Goal: Task Accomplishment & Management: Complete application form

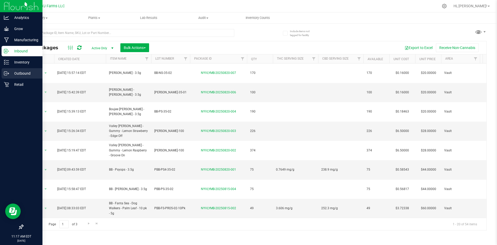
click at [19, 75] on p "Outbound" at bounding box center [24, 73] width 31 height 6
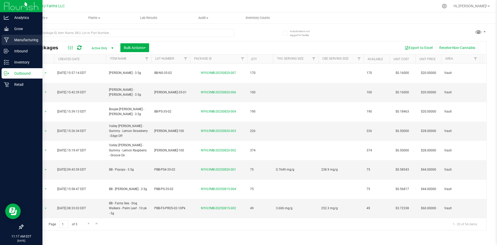
click at [18, 39] on p "Manufacturing" at bounding box center [24, 40] width 31 height 6
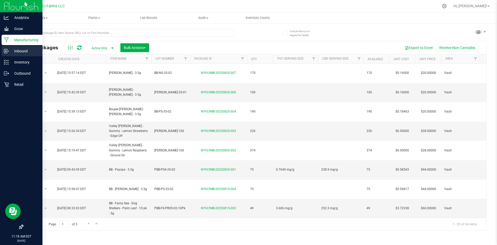
click at [12, 50] on p "Inbound" at bounding box center [24, 51] width 31 height 6
click at [14, 42] on p "Manufacturing" at bounding box center [24, 40] width 31 height 6
click at [13, 11] on img at bounding box center [21, 6] width 35 height 12
click at [16, 18] on p "Analytics" at bounding box center [24, 17] width 31 height 6
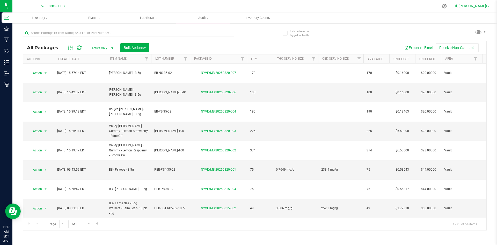
click at [474, 6] on span "Hi, [PERSON_NAME]!" at bounding box center [470, 6] width 34 height 4
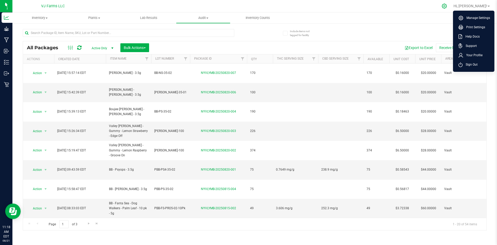
click at [447, 6] on icon at bounding box center [443, 5] width 5 height 5
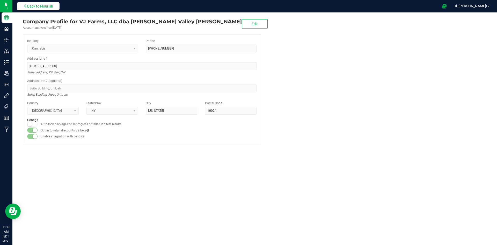
click at [46, 9] on button "Back to Flourish" at bounding box center [38, 6] width 42 height 8
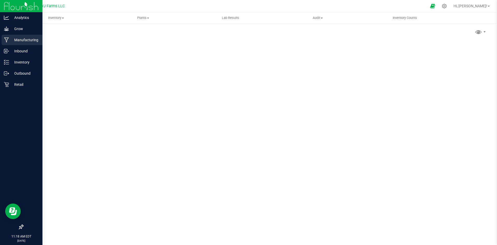
click at [8, 38] on icon at bounding box center [6, 39] width 5 height 5
click at [18, 65] on div "Inventory" at bounding box center [22, 62] width 41 height 10
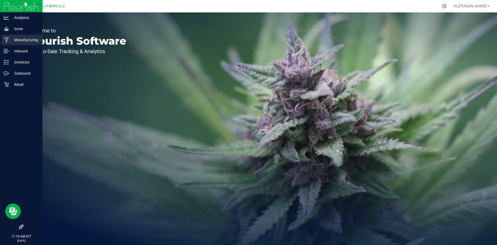
click at [18, 40] on p "Manufacturing" at bounding box center [24, 40] width 31 height 6
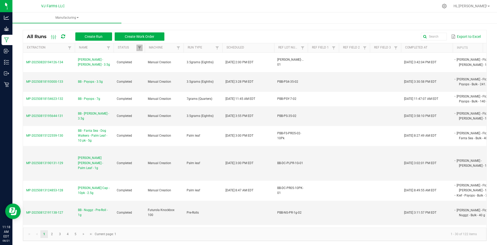
click at [100, 32] on div "All Runs Create Run Create Work Order" at bounding box center [97, 36] width 141 height 9
click at [94, 38] on span "Create Run" at bounding box center [94, 36] width 18 height 4
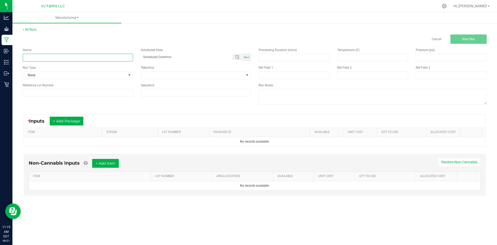
click at [65, 57] on input at bounding box center [78, 58] width 110 height 8
paste input "PBB - Kief - Psyops - 1g"
type input "PBB - Kief - Psyops - 1g"
click at [129, 33] on div "< All Runs Cancel Start Run" at bounding box center [255, 35] width 464 height 17
click at [37, 94] on input at bounding box center [78, 93] width 110 height 8
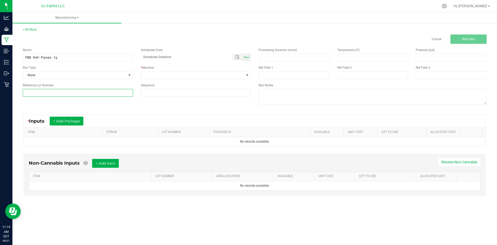
paste input "PBB-Kief"
type input "PBB-Kief"
click at [64, 76] on span "None" at bounding box center [74, 74] width 103 height 7
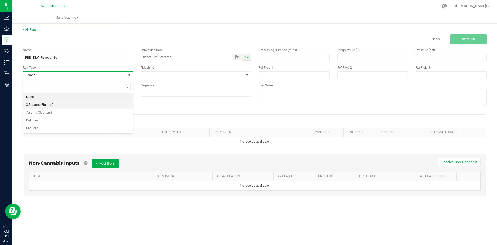
scroll to position [8, 110]
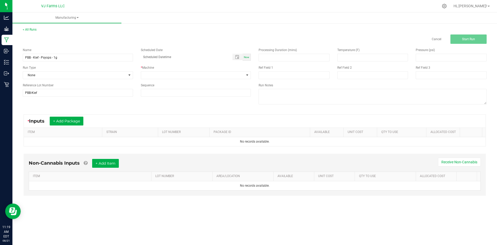
click at [185, 109] on div "Name PBB - Kief - Psyops - 1g Scheduled Date Now Run Type None * Machine Refere…" at bounding box center [254, 77] width 471 height 66
click at [179, 73] on span at bounding box center [192, 74] width 103 height 7
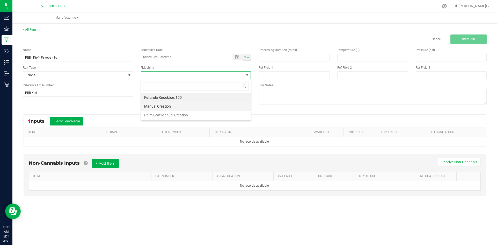
click at [168, 107] on li "Manual Creation" at bounding box center [196, 106] width 110 height 9
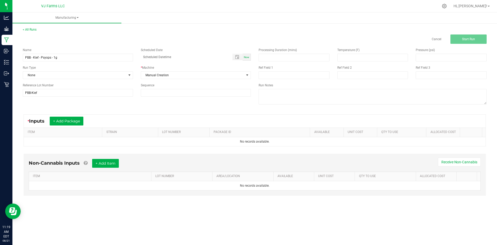
click at [247, 57] on span "Now" at bounding box center [246, 57] width 5 height 3
type input "[DATE] 11:19 AM"
click at [69, 119] on button "+ Add Package" at bounding box center [67, 120] width 34 height 9
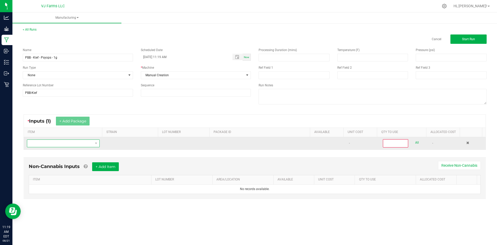
click at [66, 145] on span "NO DATA FOUND" at bounding box center [60, 142] width 66 height 7
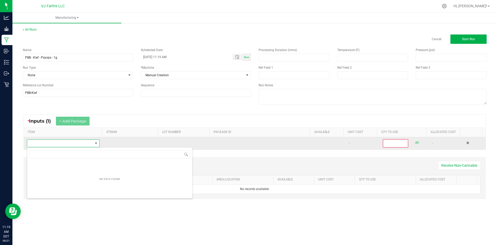
scroll to position [8, 71]
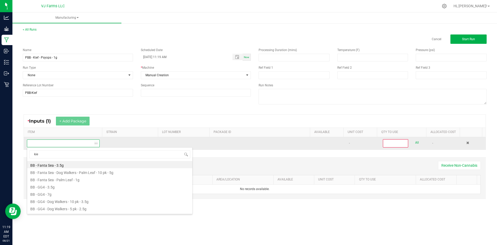
type input "kief"
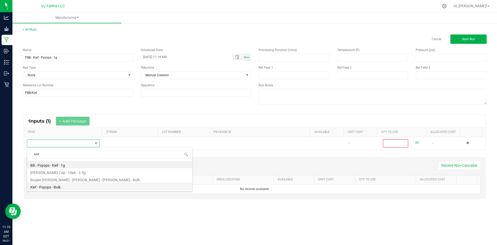
click at [53, 186] on li "Kief - Psyops - Bulk" at bounding box center [109, 185] width 165 height 7
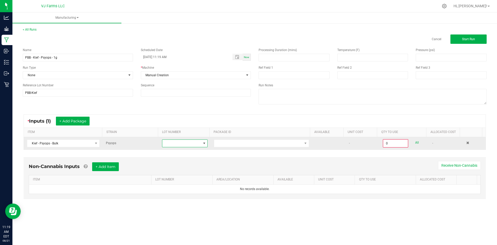
click at [176, 141] on span at bounding box center [181, 142] width 39 height 7
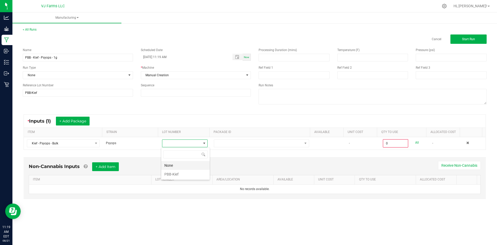
scroll to position [8, 45]
click at [181, 171] on li "PBB-Kief" at bounding box center [185, 173] width 48 height 9
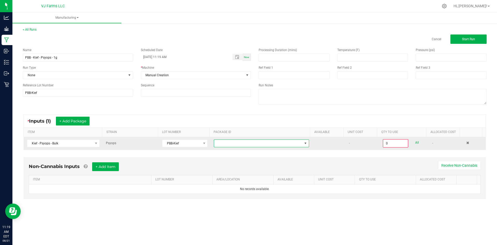
click at [221, 139] on span at bounding box center [258, 142] width 88 height 7
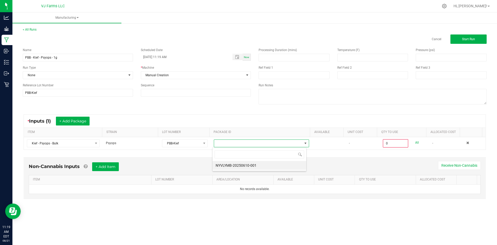
scroll to position [8, 94]
click at [225, 164] on li "NYVLYMB-20250610-001" at bounding box center [259, 165] width 94 height 9
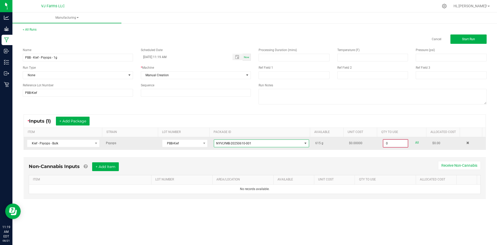
click at [392, 146] on input "0" at bounding box center [395, 142] width 24 height 7
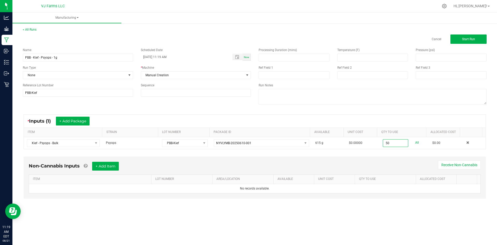
type input "50.0000 g"
click at [381, 160] on div "Non-Cannabis Inputs + Add Item Receive Non-Cannabis ITEM LOT NUMBER AREA/LOCATI…" at bounding box center [255, 177] width 462 height 42
click at [106, 166] on button "+ Add Item" at bounding box center [105, 165] width 27 height 9
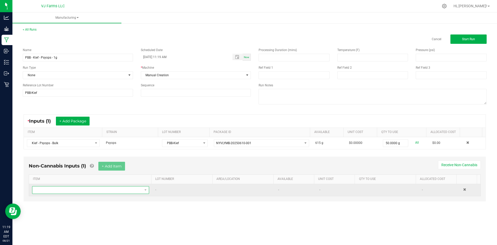
click at [85, 188] on span "NO DATA FOUND" at bounding box center [87, 189] width 110 height 7
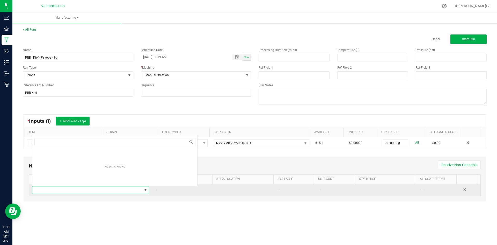
scroll to position [8, 115]
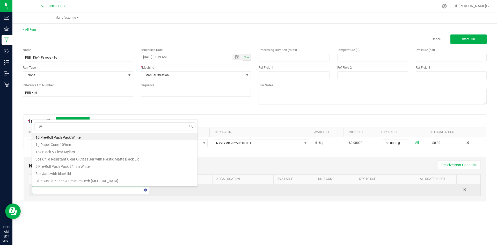
type input "jar"
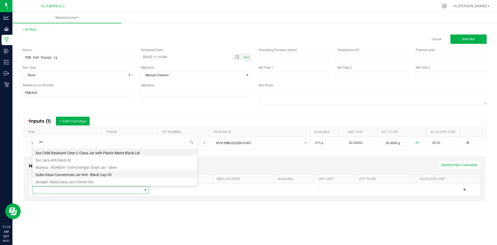
click at [86, 175] on li "Qube Glass Concentrate Jar 9ml - Black Cap CR" at bounding box center [114, 173] width 165 height 7
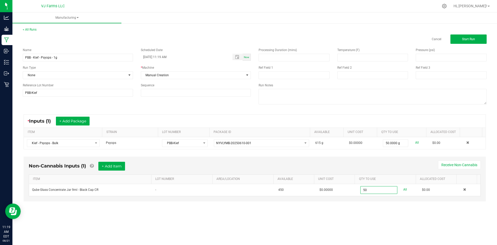
type input "50 ea"
click at [368, 216] on div "Manufacturing < All Runs Cancel Start Run Name PBB - Kief - Psyops - 1g Schedul…" at bounding box center [254, 128] width 484 height 232
click at [125, 166] on button "+ Add Item" at bounding box center [111, 165] width 27 height 9
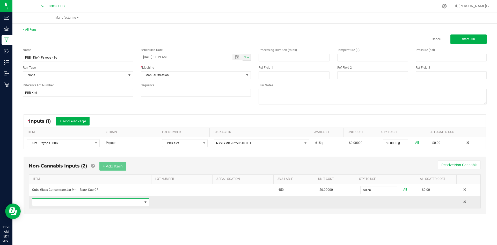
click at [142, 205] on span "NO DATA FOUND" at bounding box center [145, 201] width 6 height 7
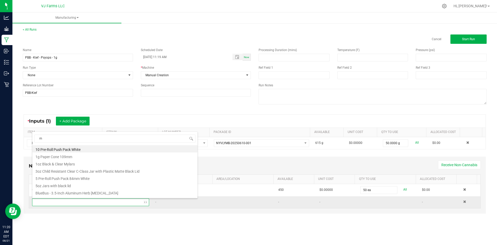
type input "my"
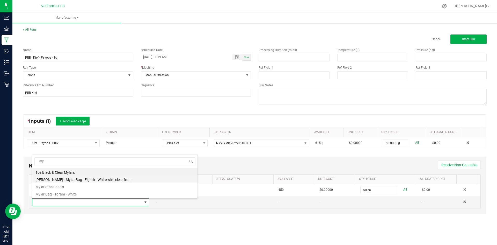
click at [85, 178] on li "[PERSON_NAME] - Mylar Bag - Eighth - White with clear front" at bounding box center [114, 178] width 165 height 7
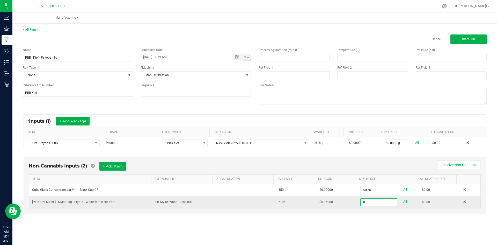
click at [363, 202] on input "0" at bounding box center [378, 201] width 36 height 7
type input "50 ea"
click at [368, 220] on div "Non-Cannabis Inputs (2) + Add Item Receive Non-Cannabis ITEM LOT NUMBER AREA/LO…" at bounding box center [254, 188] width 471 height 69
click at [475, 41] on button "Start Run" at bounding box center [468, 38] width 36 height 9
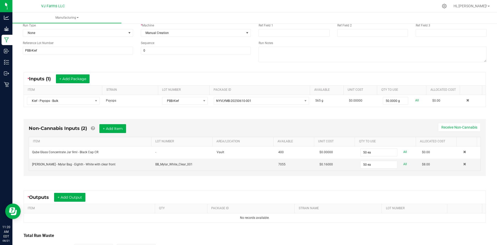
scroll to position [86, 0]
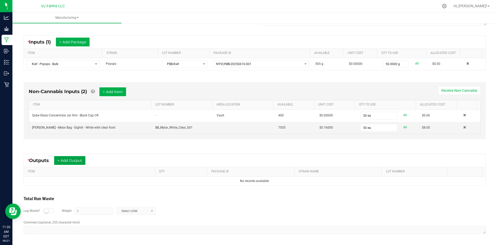
click at [65, 158] on button "+ Add Output" at bounding box center [69, 160] width 31 height 9
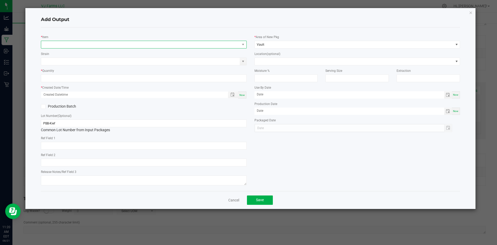
click at [69, 45] on span "NO DATA FOUND" at bounding box center [140, 44] width 199 height 7
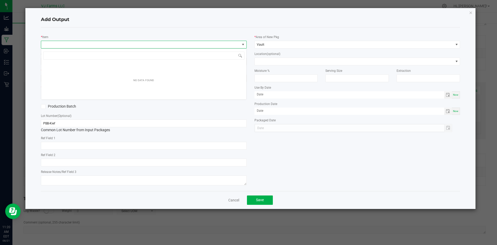
scroll to position [8, 206]
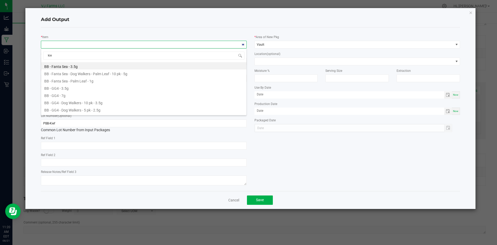
type input "kief"
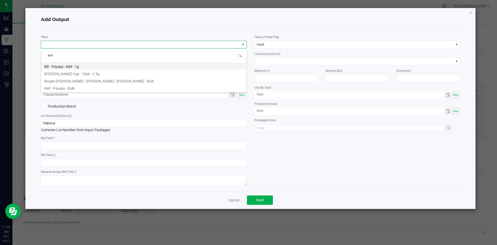
click at [76, 65] on li "BB - Psyops - Kief - 1g" at bounding box center [143, 65] width 205 height 7
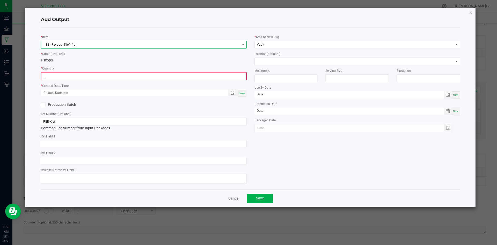
click at [60, 79] on input "0" at bounding box center [143, 75] width 205 height 7
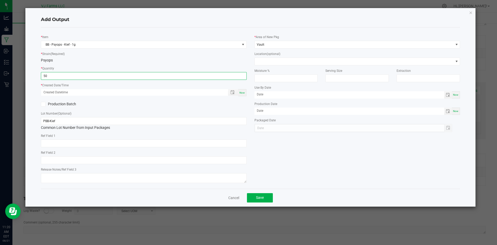
click at [210, 79] on input "50" at bounding box center [143, 75] width 205 height 7
type input "50 ea"
click at [244, 93] on span "Now" at bounding box center [241, 92] width 5 height 3
type input "[DATE] 11:20 AM"
type input "[DATE]"
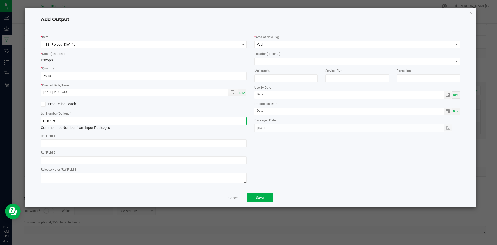
drag, startPoint x: 80, startPoint y: 120, endPoint x: 17, endPoint y: 111, distance: 64.3
click at [17, 111] on ngb-modal-window "Add Output * Item BB - Psyops - Kief - 1g * Strain (Required) Psyops * Quantity…" at bounding box center [250, 122] width 501 height 245
click at [266, 150] on div "* Item BB - Psyops - Kief - 1g * Strain (Required) Psyops * Quantity 50 ea * Cr…" at bounding box center [250, 108] width 427 height 153
click at [258, 192] on div "Cancel Save" at bounding box center [250, 197] width 419 height 18
click at [258, 194] on button "Save" at bounding box center [260, 197] width 26 height 9
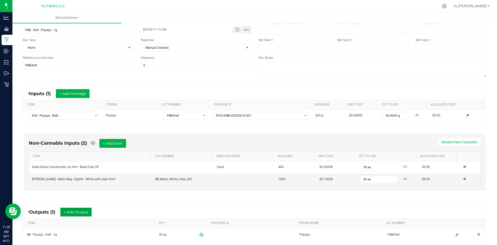
scroll to position [0, 0]
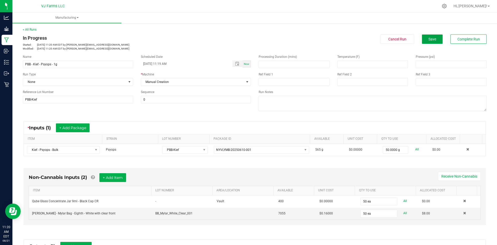
click at [429, 42] on button "Save" at bounding box center [432, 38] width 21 height 9
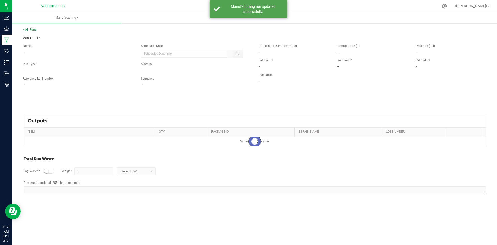
type input "[DATE] 11:19 AM"
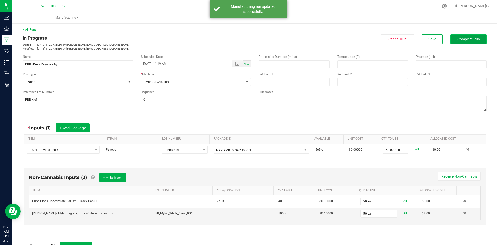
click at [472, 40] on span "Complete Run" at bounding box center [468, 39] width 23 height 4
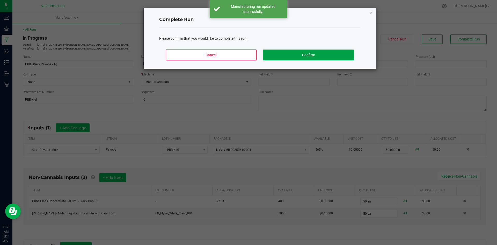
click at [296, 55] on button "Confirm" at bounding box center [308, 54] width 91 height 11
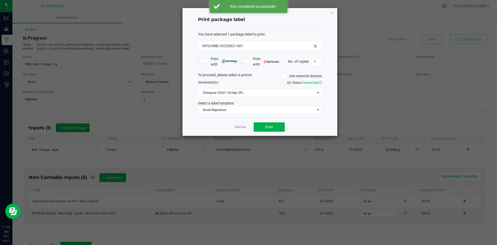
click at [240, 129] on app-cancel-button "Dismiss" at bounding box center [240, 126] width 11 height 5
click at [241, 127] on link "Dismiss" at bounding box center [240, 127] width 11 height 4
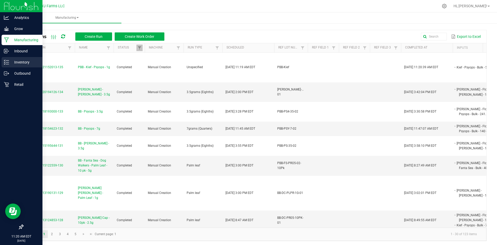
click at [26, 67] on div "Inventory" at bounding box center [22, 62] width 41 height 10
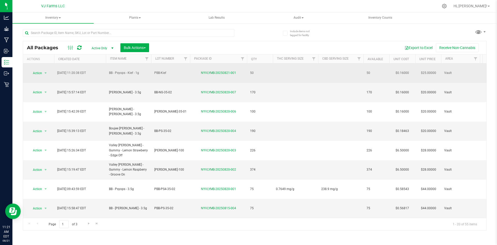
click at [332, 68] on td at bounding box center [340, 72] width 45 height 19
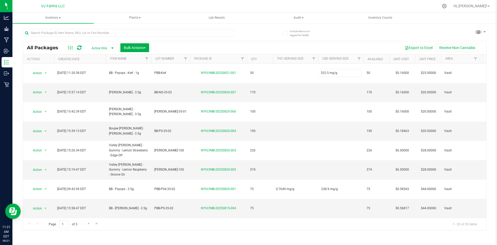
type input "322.5 mg/g"
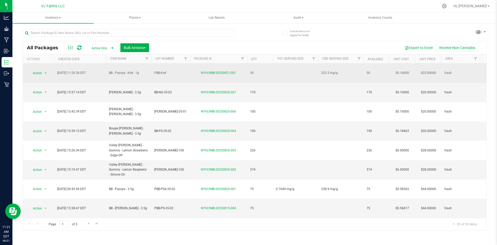
click at [297, 67] on td at bounding box center [295, 72] width 45 height 19
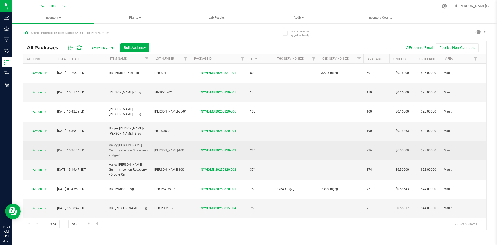
type input "8.351 mg/g"
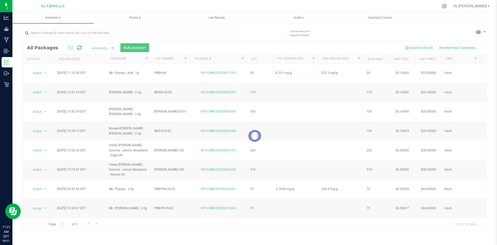
click at [354, 29] on div "Loading... All Packages Active Only Active Only Lab Samples Locked All Bulk Act…" at bounding box center [255, 127] width 464 height 206
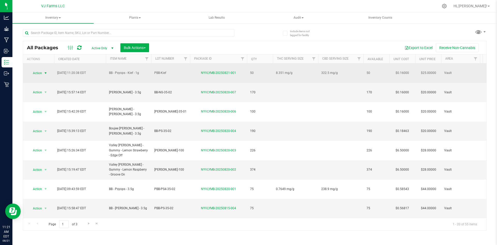
click at [48, 72] on span "select" at bounding box center [45, 72] width 6 height 7
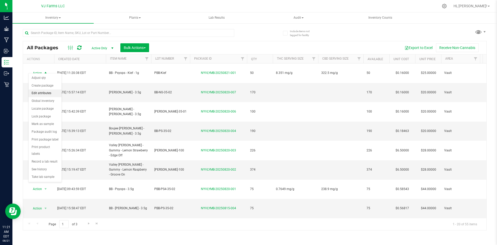
click at [51, 92] on li "Edit attributes" at bounding box center [44, 93] width 33 height 8
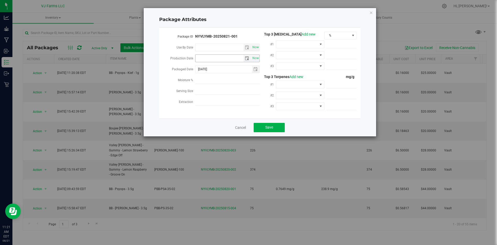
click at [247, 57] on span "select" at bounding box center [247, 58] width 4 height 4
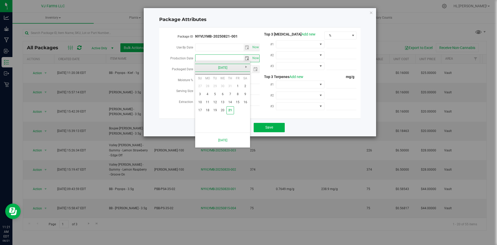
click at [233, 68] on link "[DATE]" at bounding box center [223, 68] width 56 height 8
click at [234, 48] on input "Use By Date" at bounding box center [219, 47] width 48 height 7
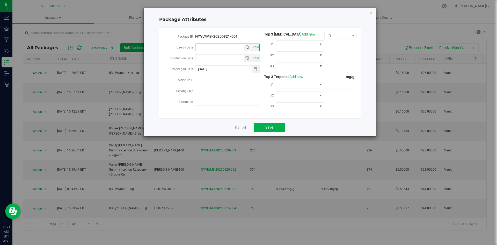
click at [248, 46] on span "select" at bounding box center [247, 47] width 4 height 4
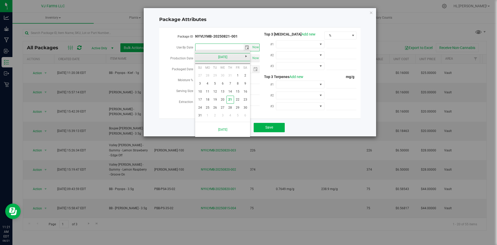
click at [231, 57] on link "[DATE]" at bounding box center [223, 57] width 56 height 8
click at [246, 56] on span "Next" at bounding box center [246, 56] width 4 height 4
click at [206, 87] on link "May" at bounding box center [202, 85] width 13 height 13
click at [247, 83] on link "9" at bounding box center [245, 83] width 8 height 8
type input "[DATE]"
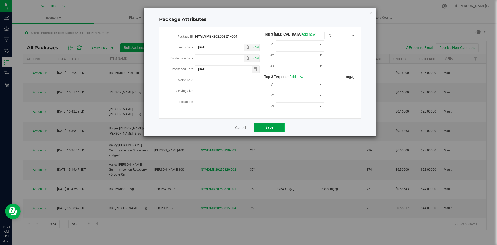
click at [263, 125] on button "Save" at bounding box center [269, 127] width 31 height 9
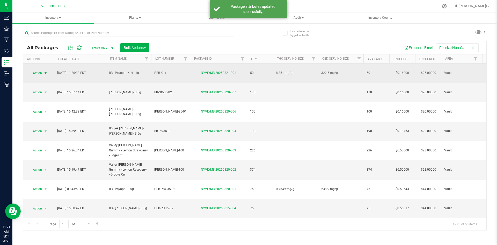
click at [47, 71] on span "select" at bounding box center [45, 73] width 4 height 4
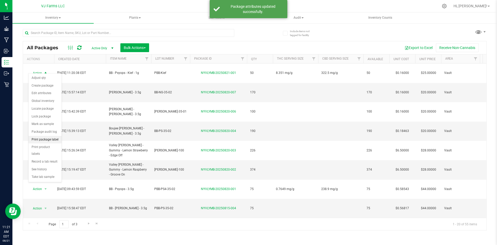
click at [48, 141] on li "Print package label" at bounding box center [44, 140] width 33 height 8
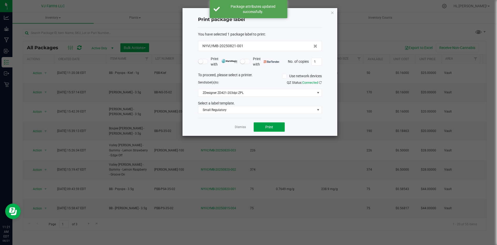
click at [270, 130] on button "Print" at bounding box center [269, 126] width 31 height 9
click at [267, 124] on button "Print" at bounding box center [269, 126] width 31 height 9
click at [318, 62] on input "1" at bounding box center [317, 61] width 10 height 7
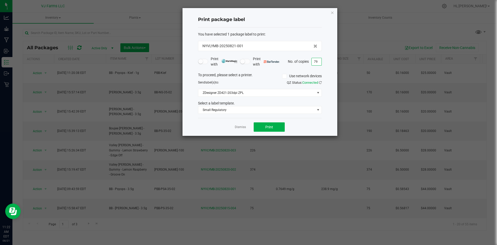
type input "7"
type input "49"
click at [316, 126] on div "Dismiss Print" at bounding box center [260, 127] width 124 height 18
click at [275, 127] on button "Print" at bounding box center [269, 126] width 31 height 9
click at [235, 125] on link "Dismiss" at bounding box center [240, 127] width 11 height 4
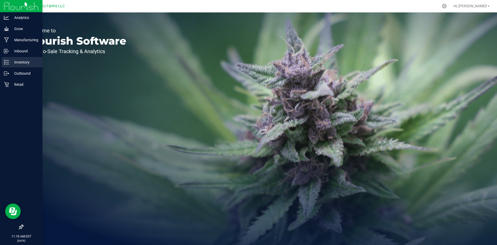
click at [12, 59] on p "Inventory" at bounding box center [24, 62] width 31 height 6
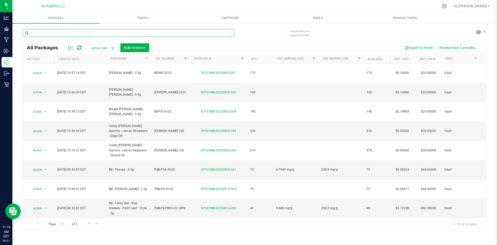
click at [60, 35] on input "text" at bounding box center [128, 33] width 211 height 8
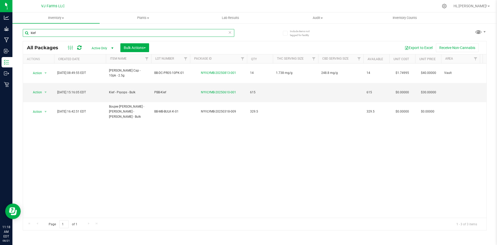
type input "kief"
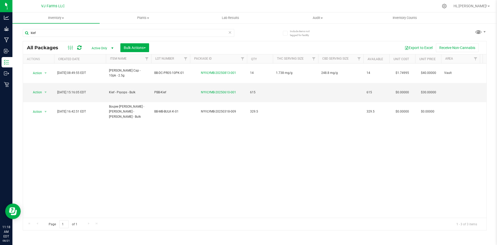
click at [104, 47] on span "Active Only" at bounding box center [101, 48] width 28 height 7
click at [104, 79] on li "All" at bounding box center [101, 80] width 28 height 8
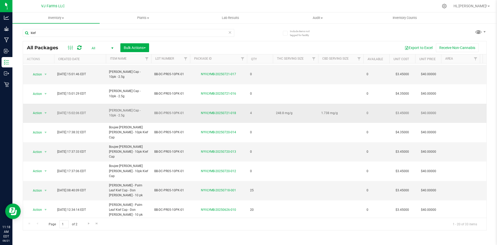
scroll to position [134, 0]
click at [89, 224] on span "Go to the next page" at bounding box center [89, 223] width 4 height 4
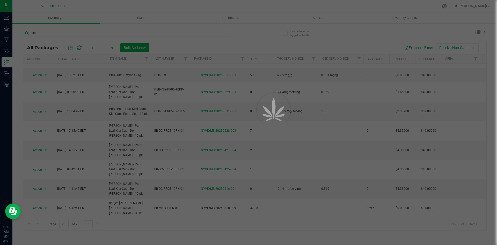
scroll to position [0, 0]
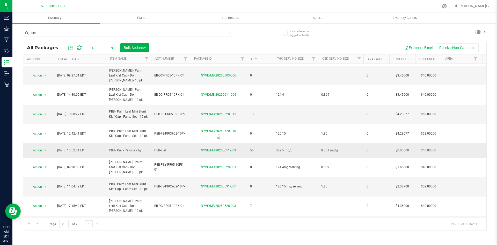
scroll to position [26, 0]
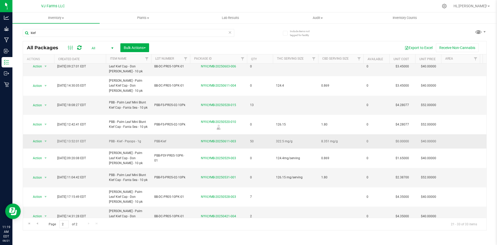
drag, startPoint x: 110, startPoint y: 115, endPoint x: 145, endPoint y: 115, distance: 34.7
click at [145, 139] on span "PBB - Kief - Psyops - 1g" at bounding box center [128, 141] width 39 height 5
click at [143, 139] on span "PBB - Kief - Psyops - 1g" at bounding box center [128, 141] width 39 height 5
drag, startPoint x: 109, startPoint y: 114, endPoint x: 115, endPoint y: 114, distance: 5.7
click at [115, 139] on span "PBB - Kief - Psyops - 1g" at bounding box center [128, 141] width 39 height 5
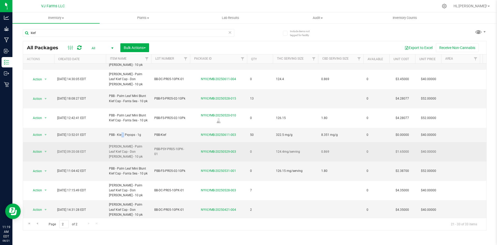
scroll to position [34, 0]
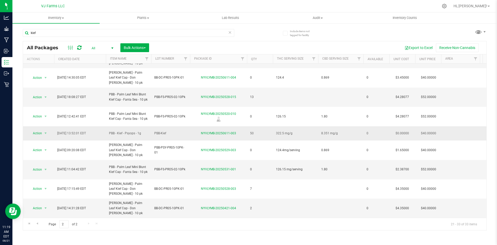
click at [108, 126] on td "PBB - Kief - Psyops - 1g" at bounding box center [128, 133] width 45 height 14
drag, startPoint x: 109, startPoint y: 107, endPoint x: 141, endPoint y: 108, distance: 32.4
click at [141, 131] on span "PBB - Kief - Psyops - 1g" at bounding box center [128, 133] width 39 height 5
copy span "PBB - Kief - Psyops - 1g"
click at [154, 126] on td "PBB-Kief" at bounding box center [170, 133] width 39 height 14
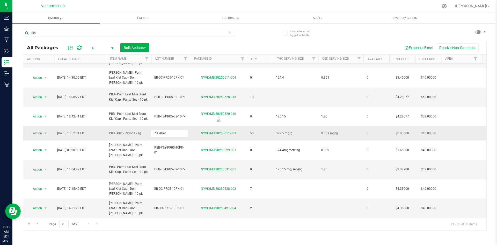
drag, startPoint x: 173, startPoint y: 108, endPoint x: 150, endPoint y: 109, distance: 23.3
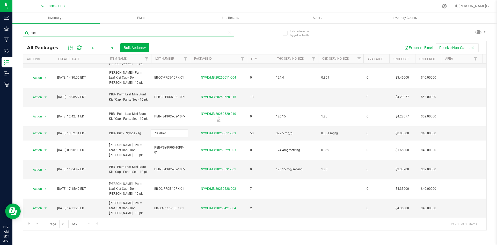
click at [154, 31] on input "kief" at bounding box center [128, 33] width 211 height 8
